Goal: Book appointment/travel/reservation

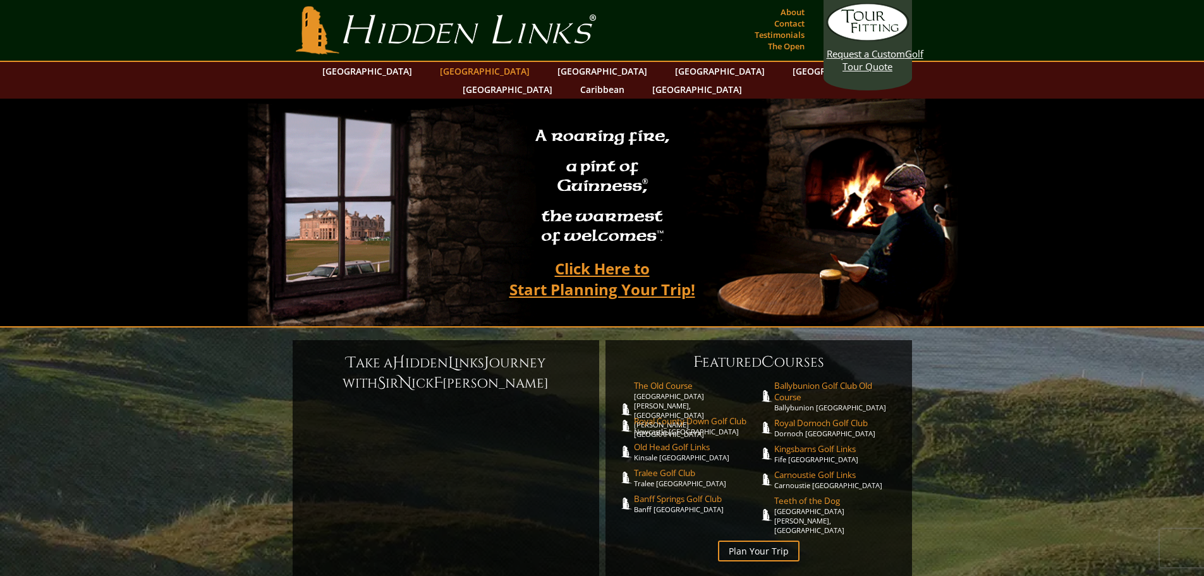
click at [458, 71] on link "[GEOGRAPHIC_DATA]" at bounding box center [485, 71] width 102 height 18
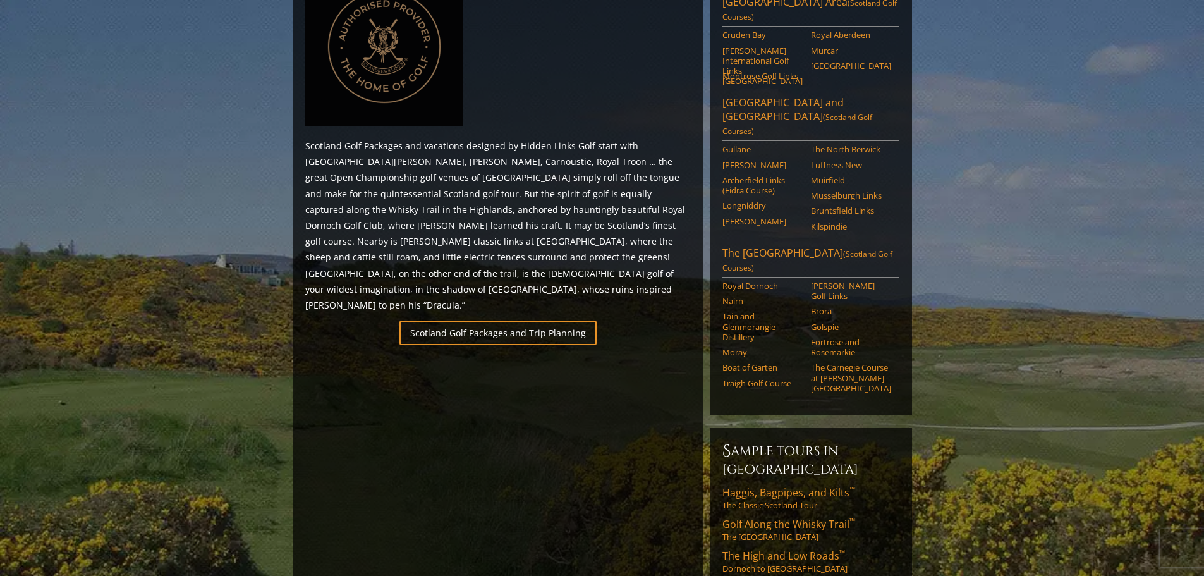
scroll to position [695, 0]
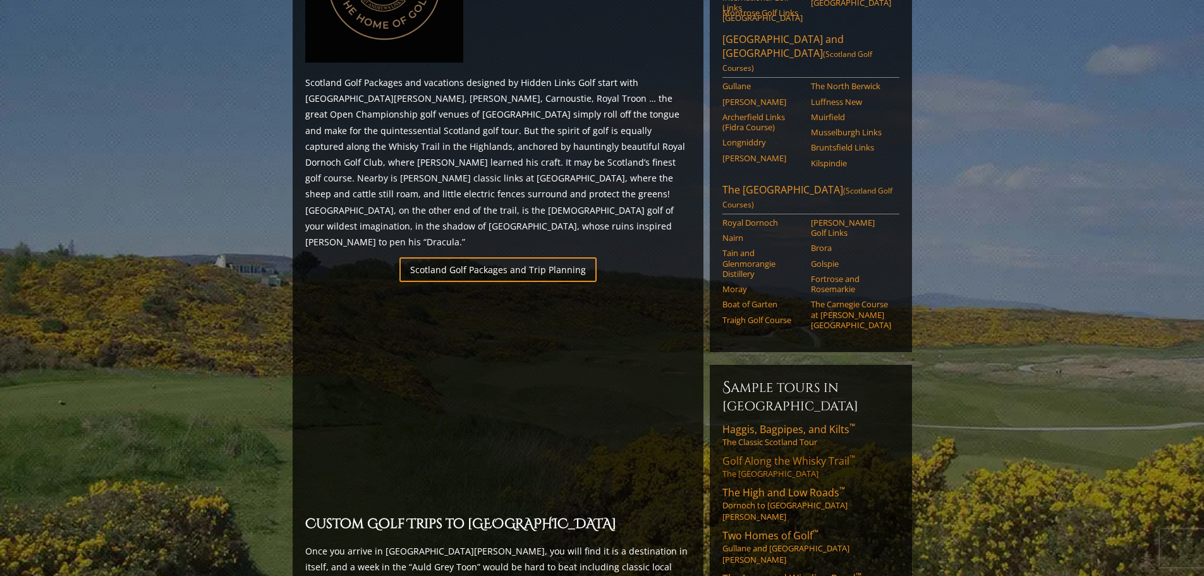
click at [781, 454] on span "Golf Along the Whisky Trail ™" at bounding box center [788, 461] width 133 height 14
click at [518, 257] on link "Scotland Golf Packages and Trip Planning" at bounding box center [497, 269] width 197 height 25
